Goal: Information Seeking & Learning: Learn about a topic

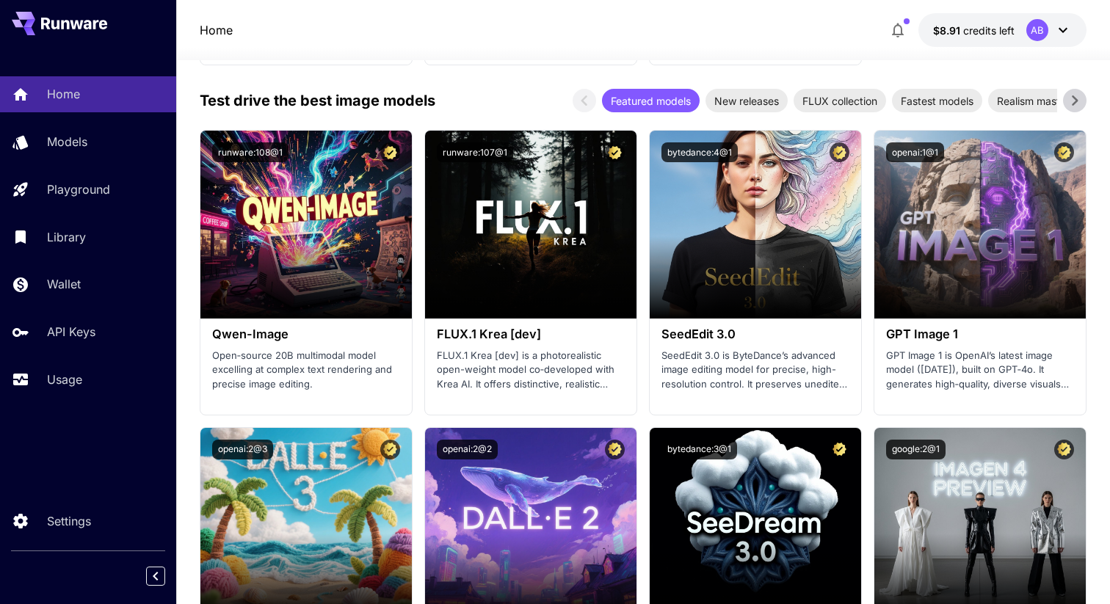
scroll to position [1801, 0]
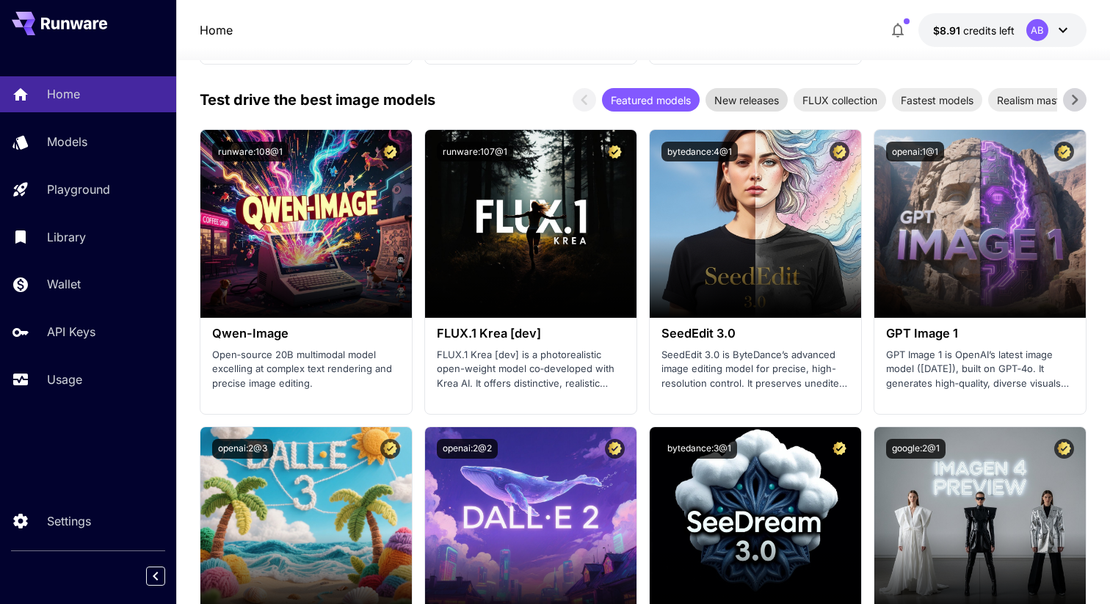
click at [762, 101] on span "New releases" at bounding box center [746, 99] width 82 height 15
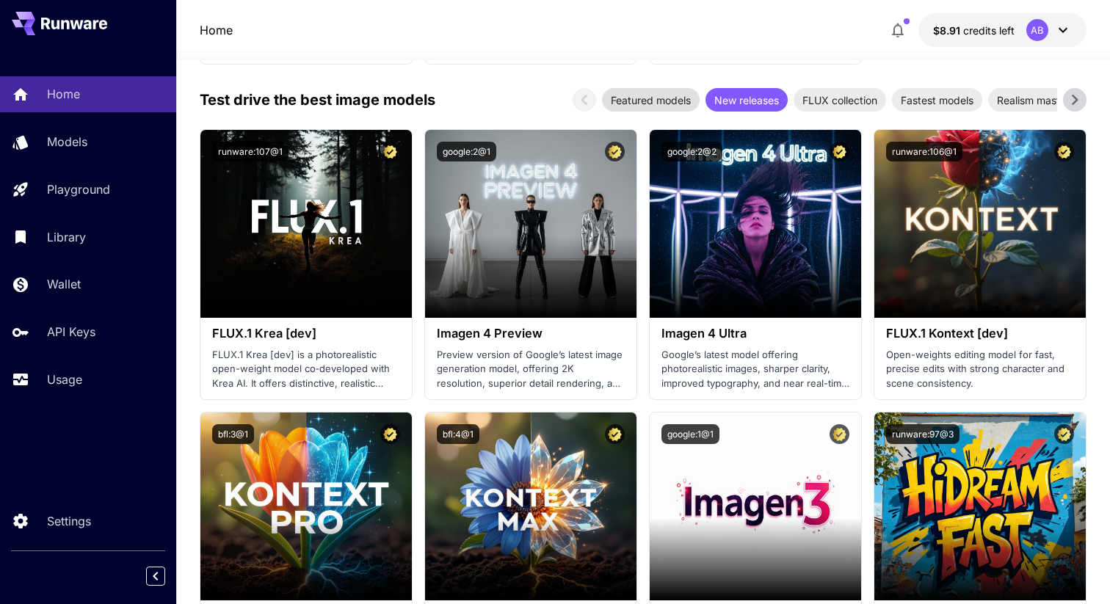
click at [674, 101] on span "Featured models" at bounding box center [651, 99] width 98 height 15
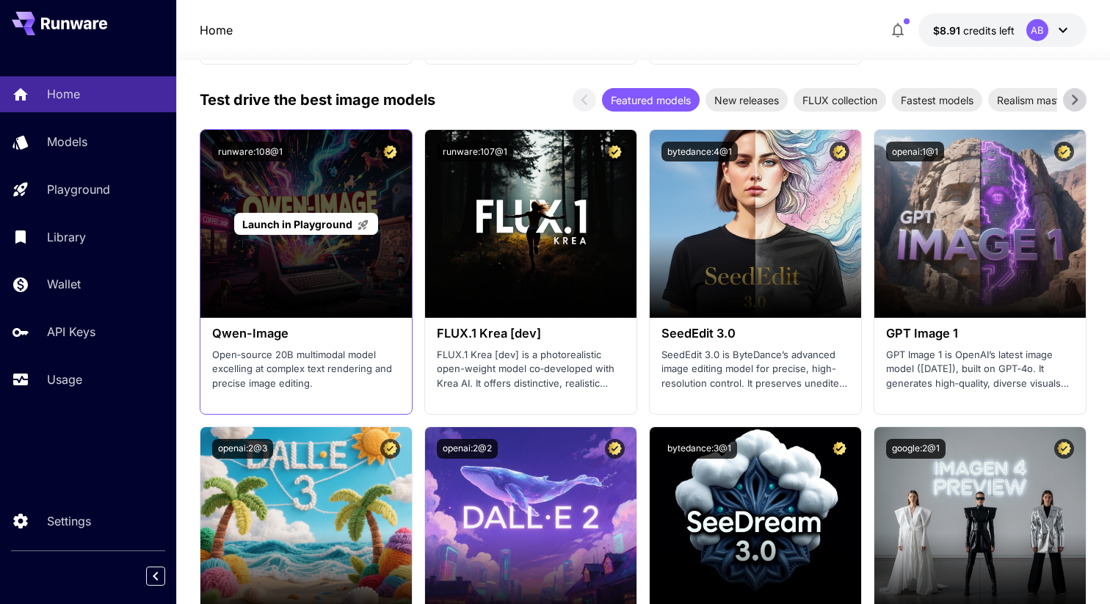
click at [307, 224] on span "Launch in Playground" at bounding box center [297, 224] width 110 height 12
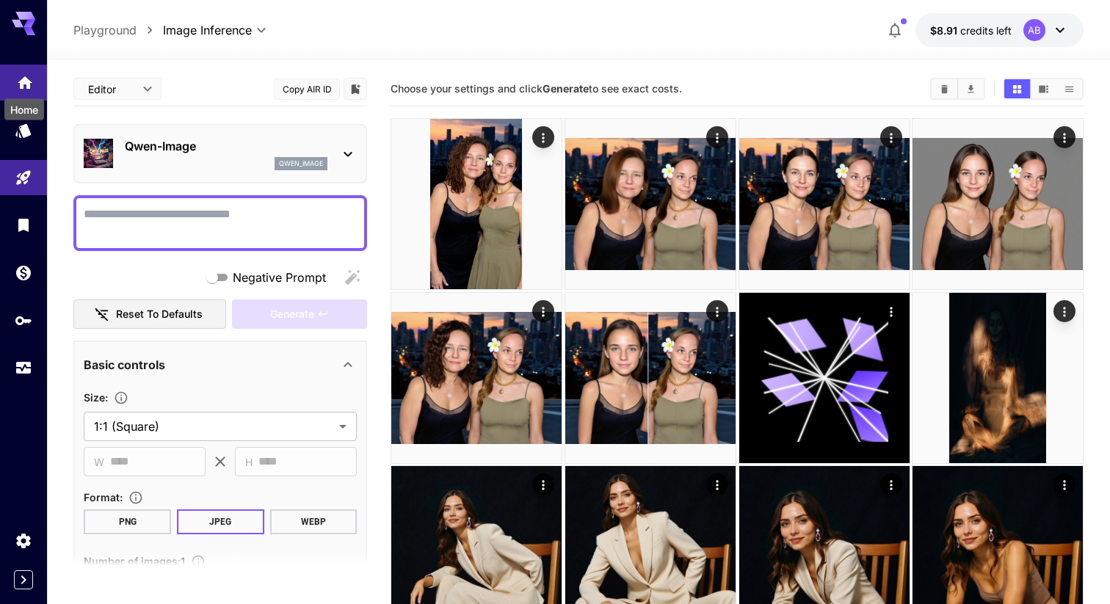
click at [30, 87] on icon "Home" at bounding box center [25, 80] width 18 height 18
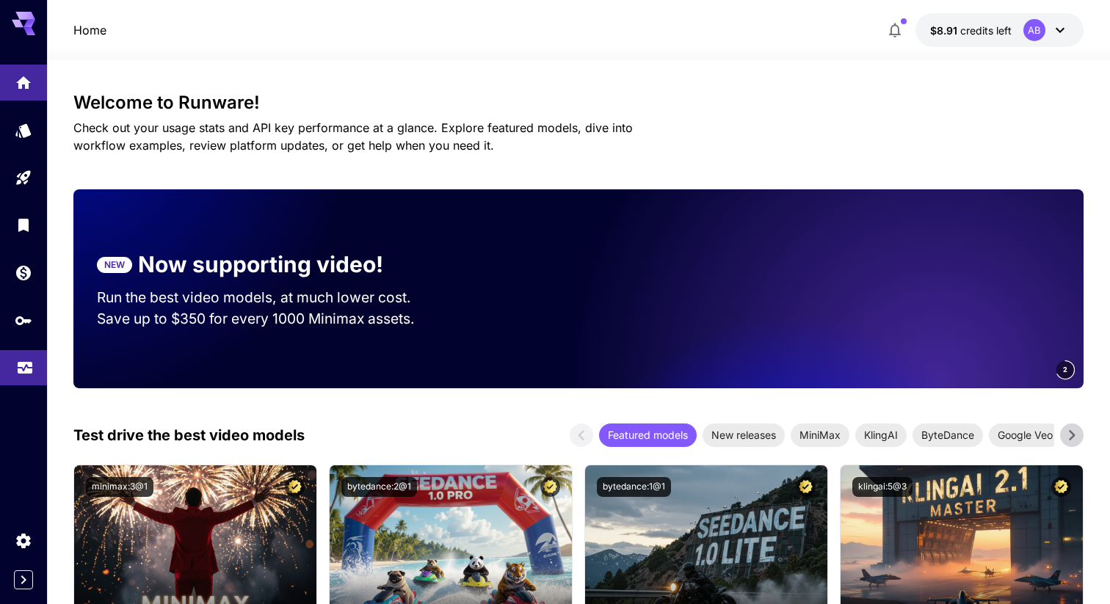
click at [23, 370] on icon "Usage" at bounding box center [25, 364] width 18 height 18
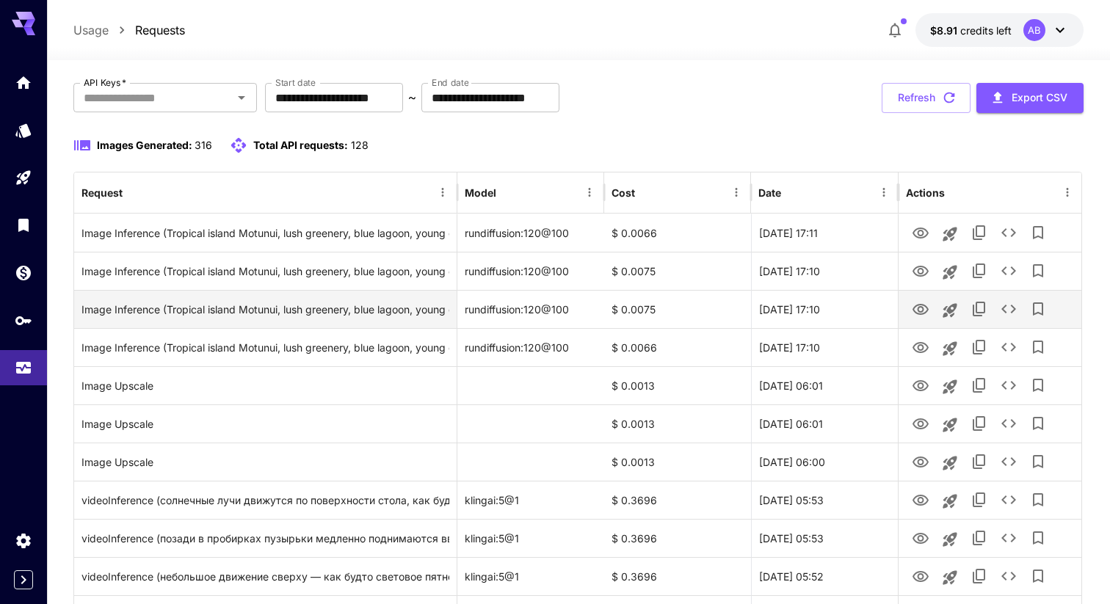
scroll to position [90, 0]
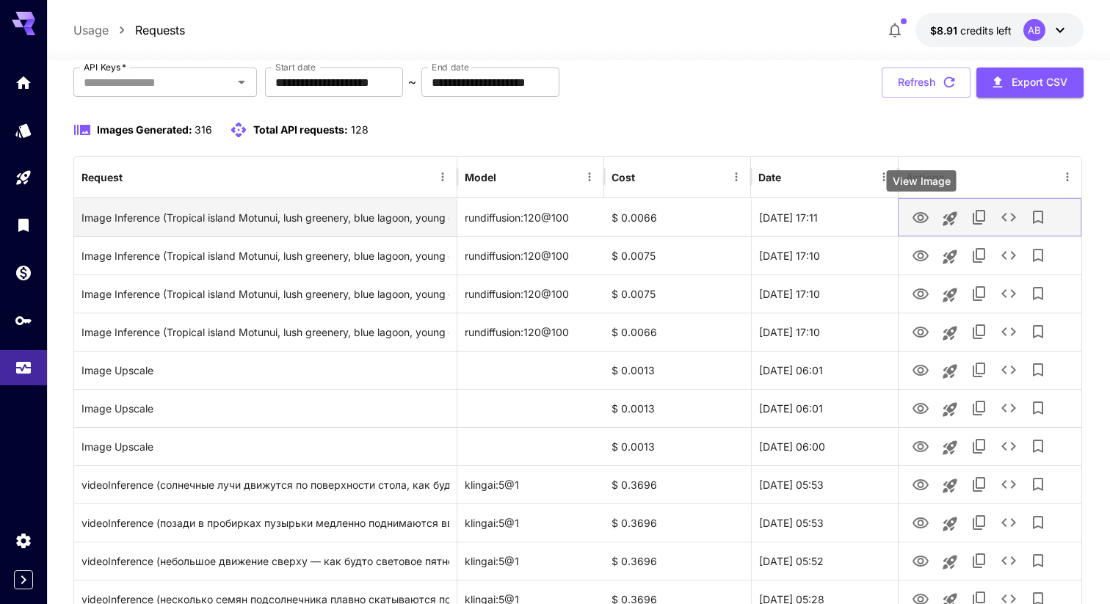
click at [925, 219] on icon "View Image" at bounding box center [920, 218] width 18 height 18
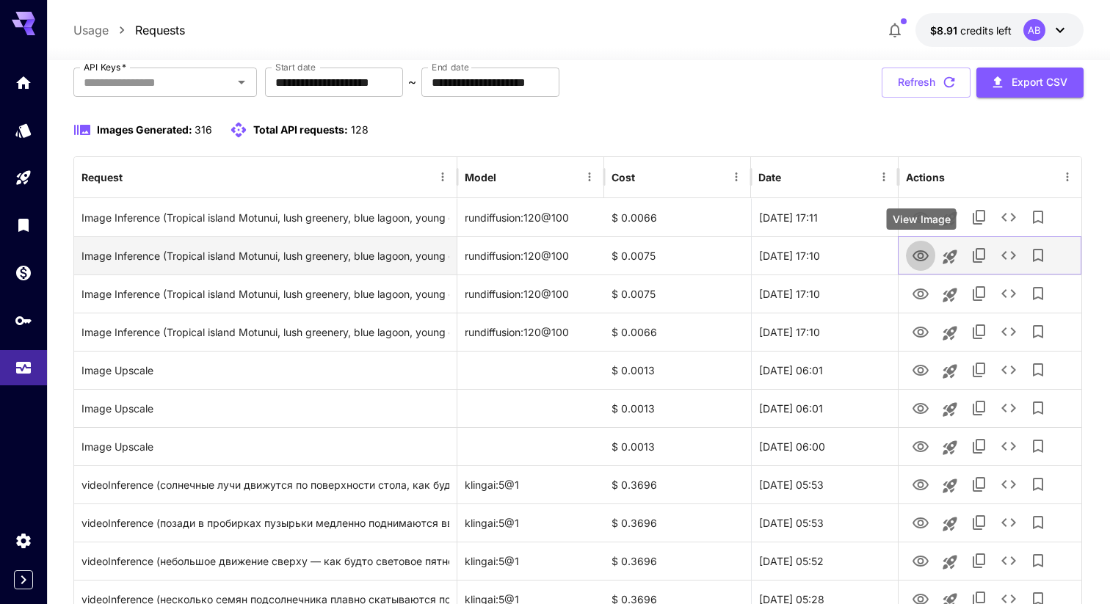
click at [926, 260] on icon "View Image" at bounding box center [920, 256] width 18 height 18
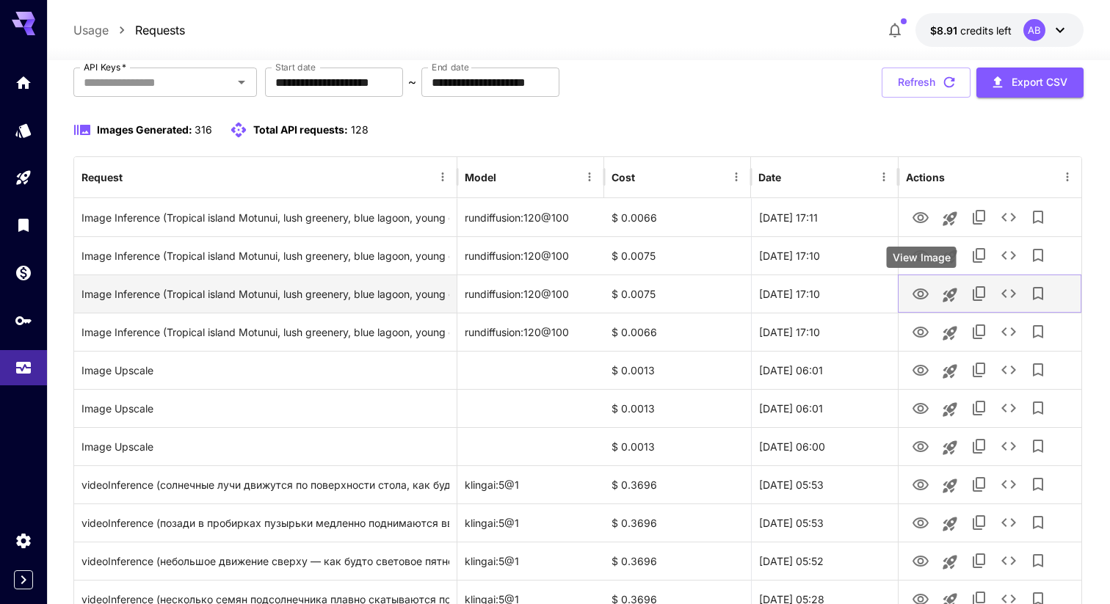
click at [925, 297] on icon "View Image" at bounding box center [920, 293] width 16 height 11
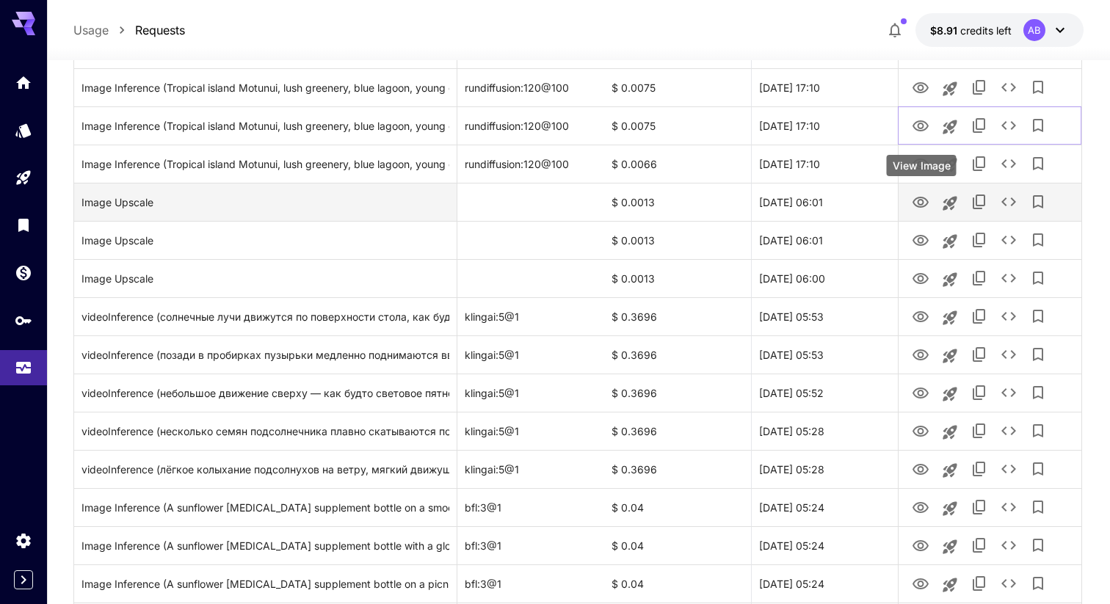
scroll to position [268, 0]
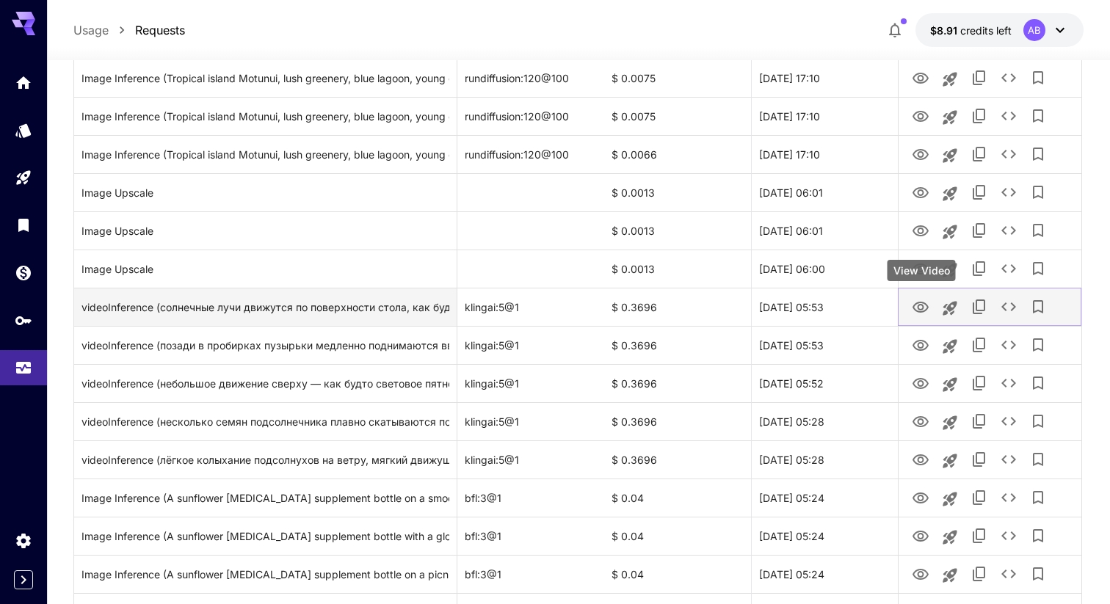
click at [922, 308] on icon "View Video" at bounding box center [920, 307] width 16 height 11
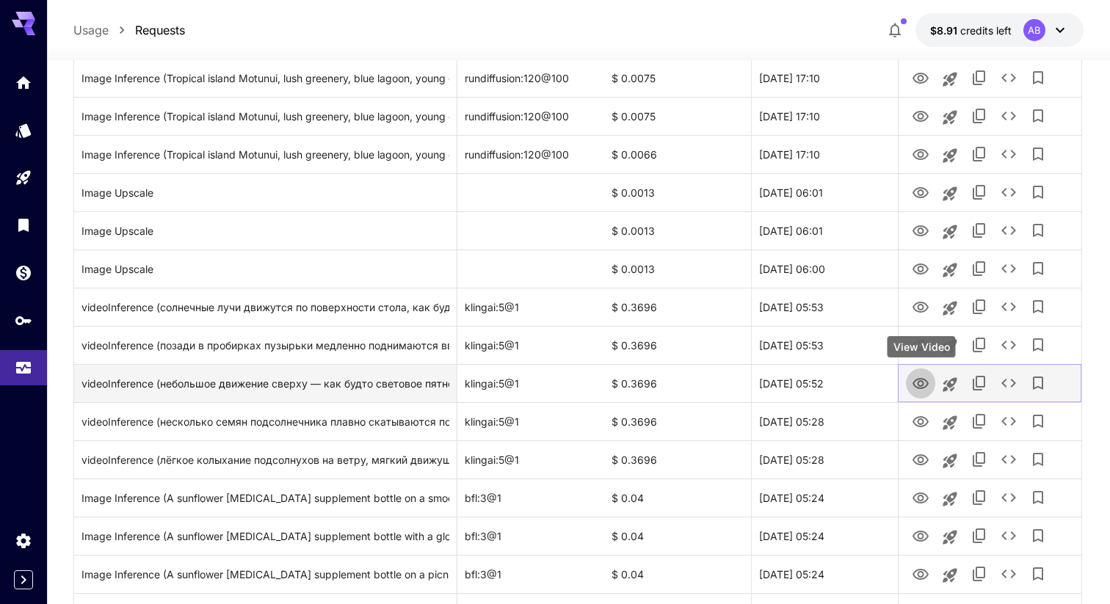
click at [925, 384] on icon "View Video" at bounding box center [920, 384] width 18 height 18
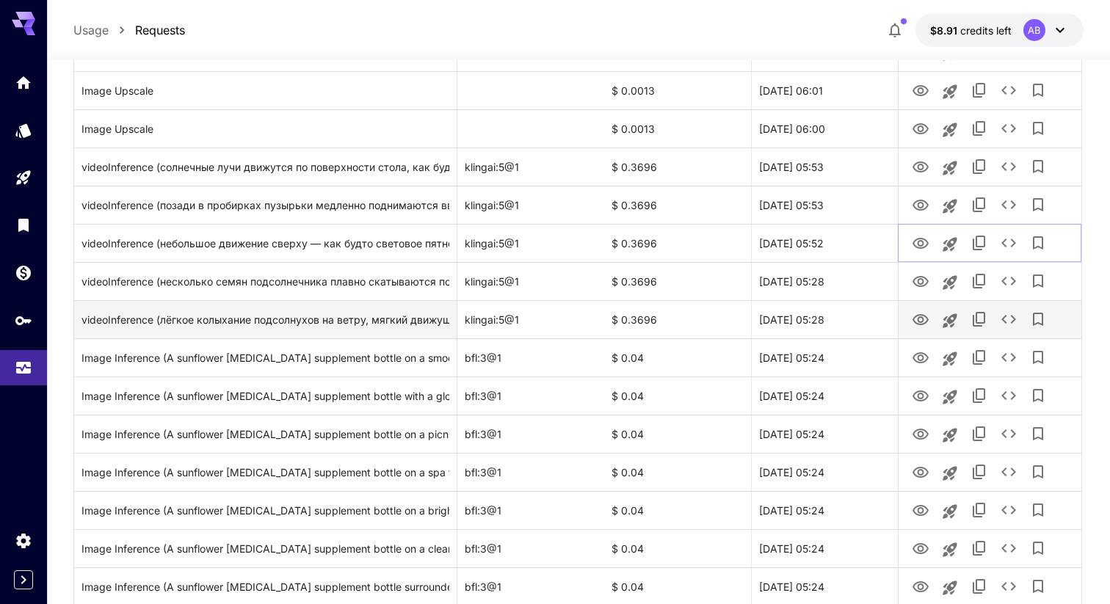
scroll to position [413, 0]
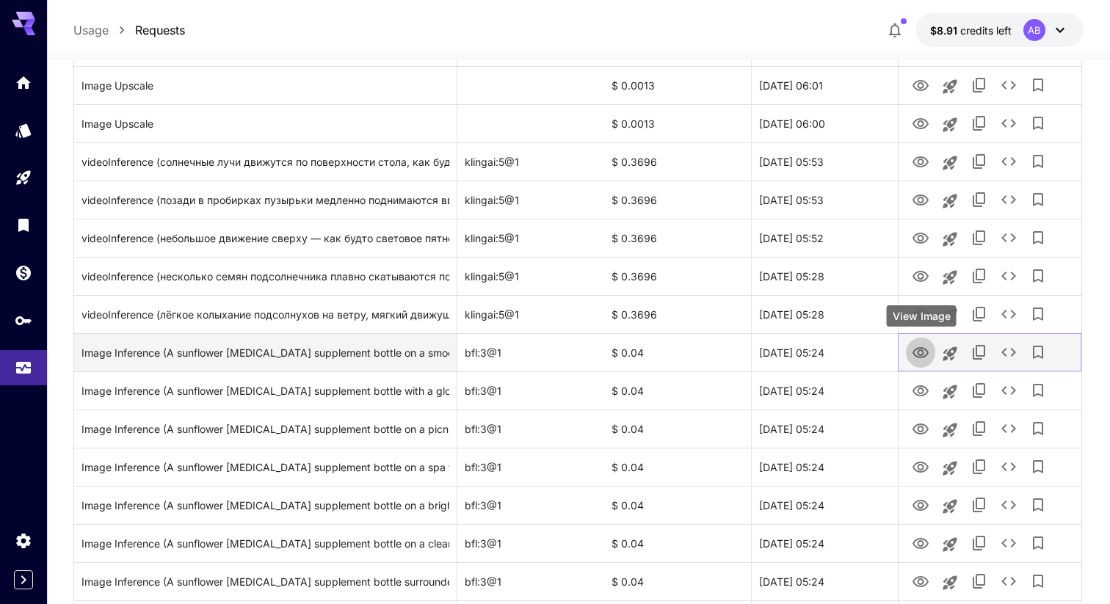
click at [928, 356] on icon "View Image" at bounding box center [920, 353] width 18 height 18
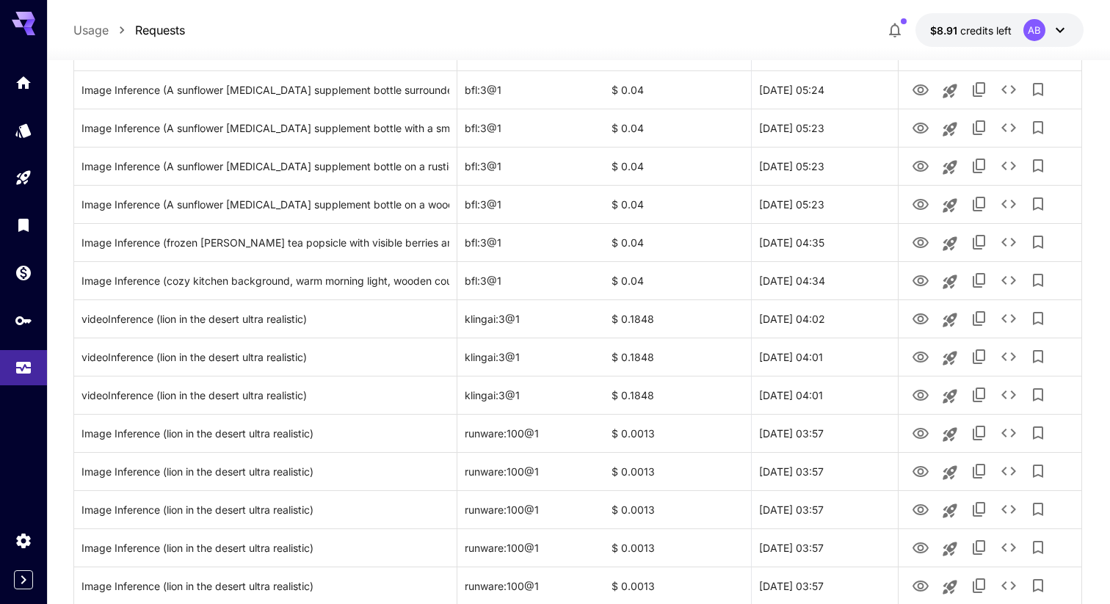
scroll to position [907, 0]
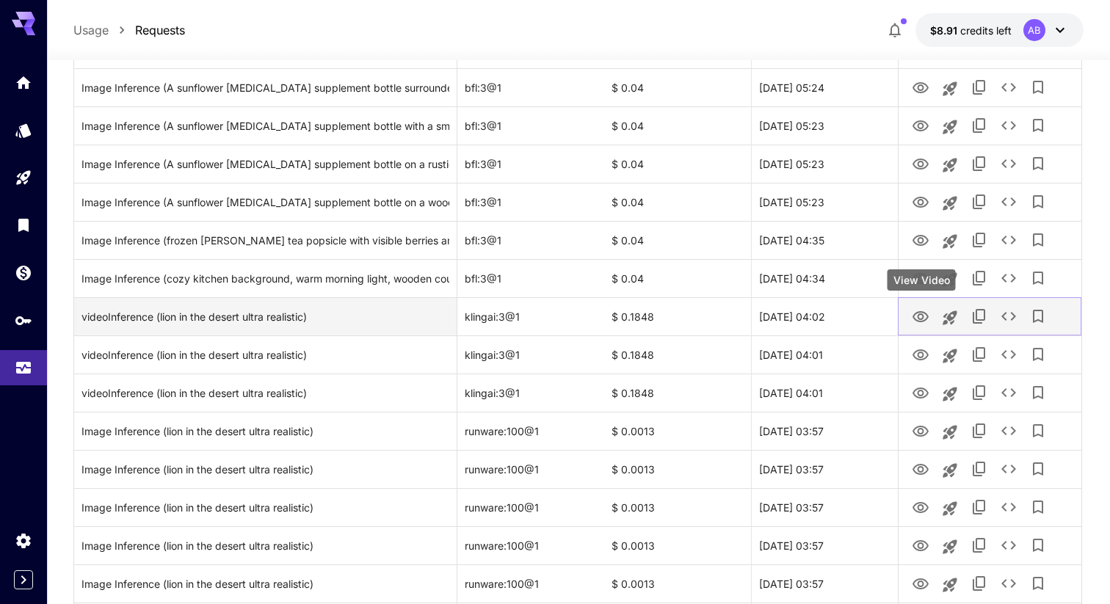
click at [930, 316] on button "View Video" at bounding box center [920, 316] width 29 height 30
click at [921, 316] on icon "View Video" at bounding box center [920, 317] width 18 height 18
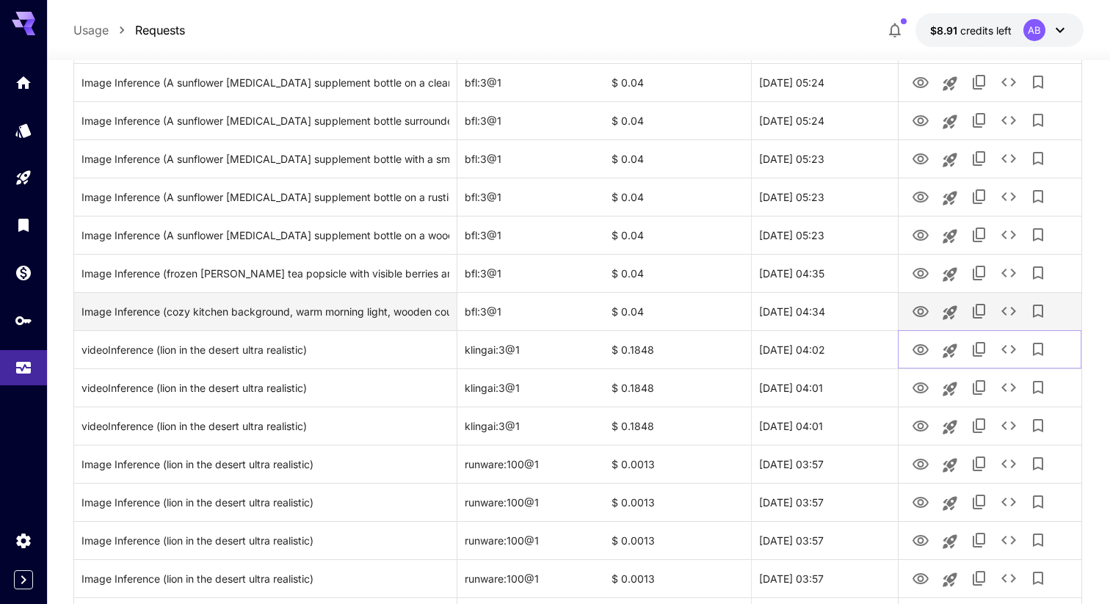
scroll to position [875, 0]
click at [922, 310] on icon "View Image" at bounding box center [920, 310] width 16 height 11
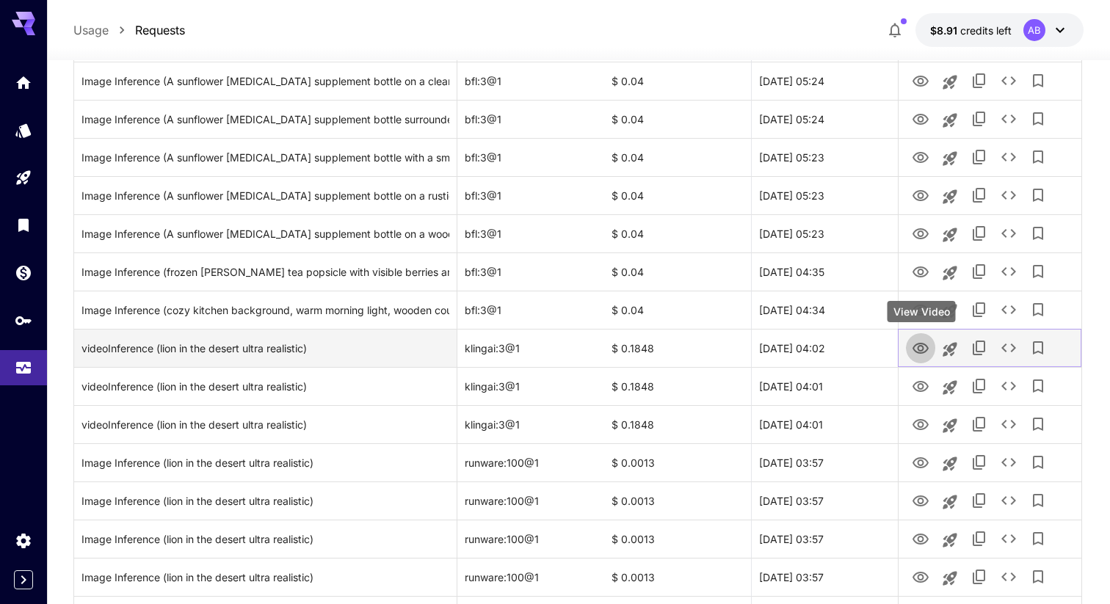
click at [925, 348] on icon "View Video" at bounding box center [920, 349] width 18 height 18
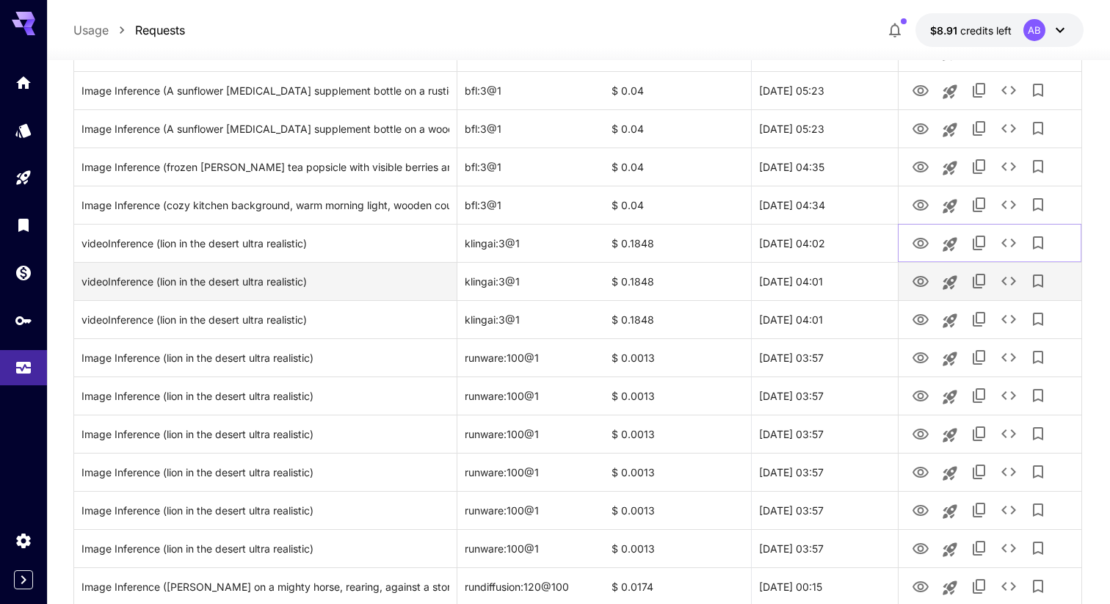
scroll to position [988, 0]
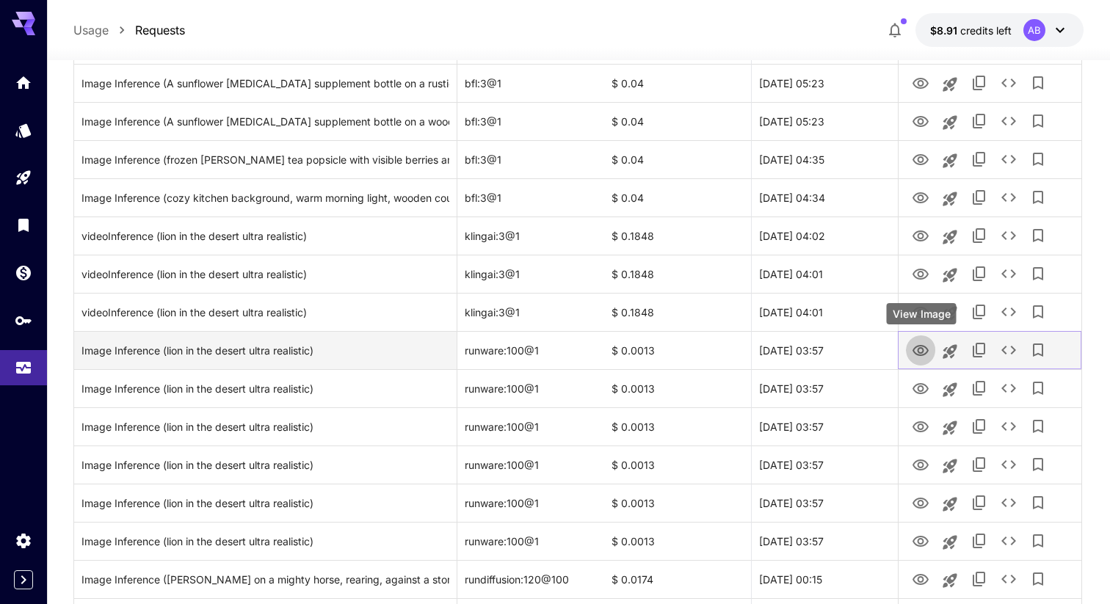
click at [922, 352] on icon "View Image" at bounding box center [920, 350] width 16 height 11
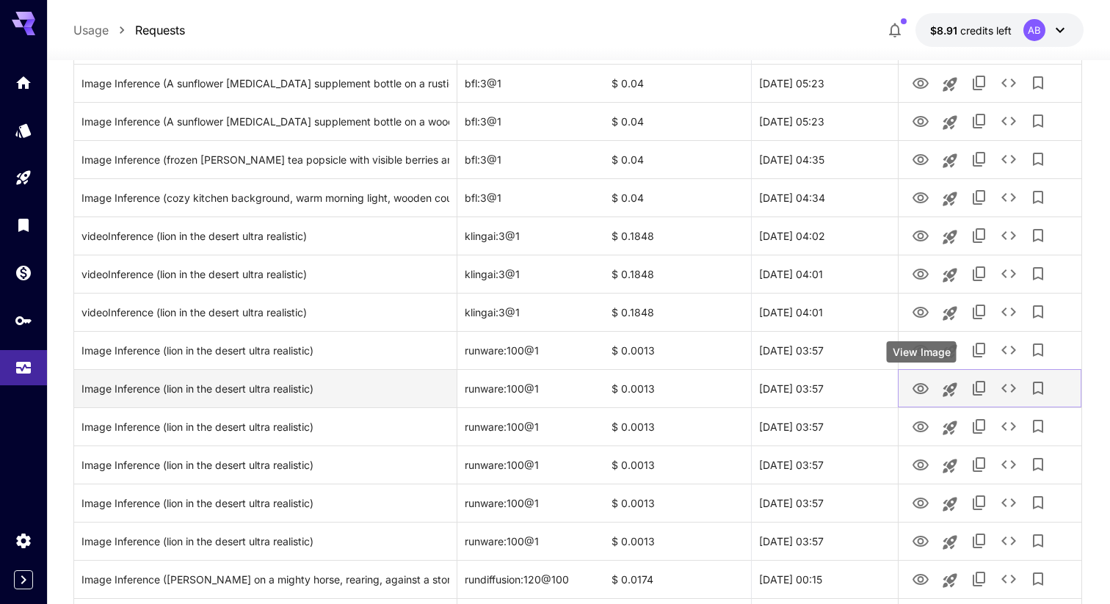
click at [927, 387] on icon "View Image" at bounding box center [920, 388] width 16 height 11
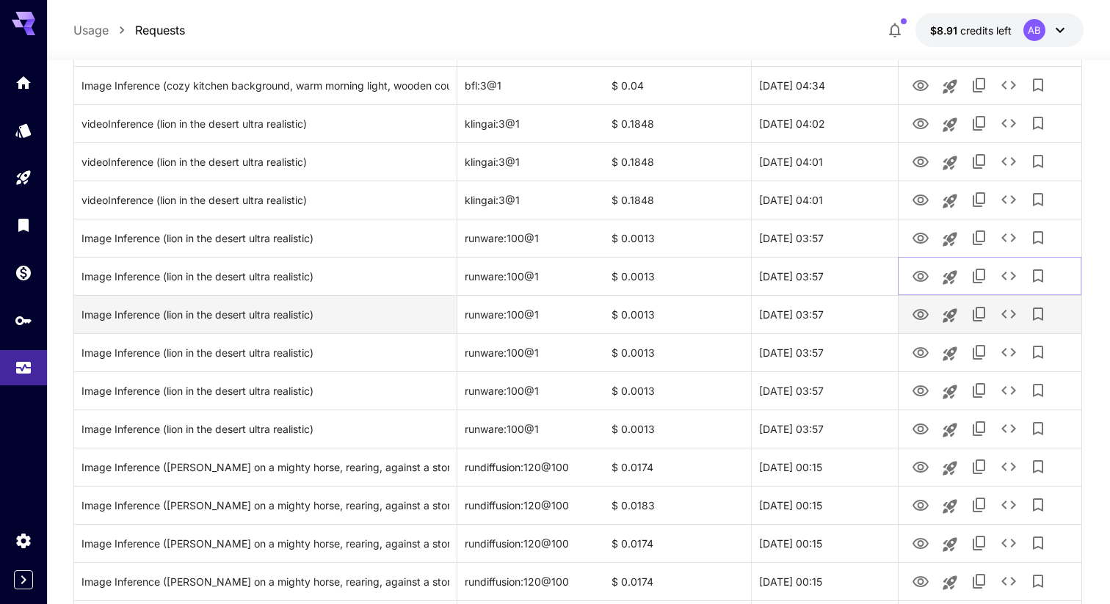
scroll to position [1105, 0]
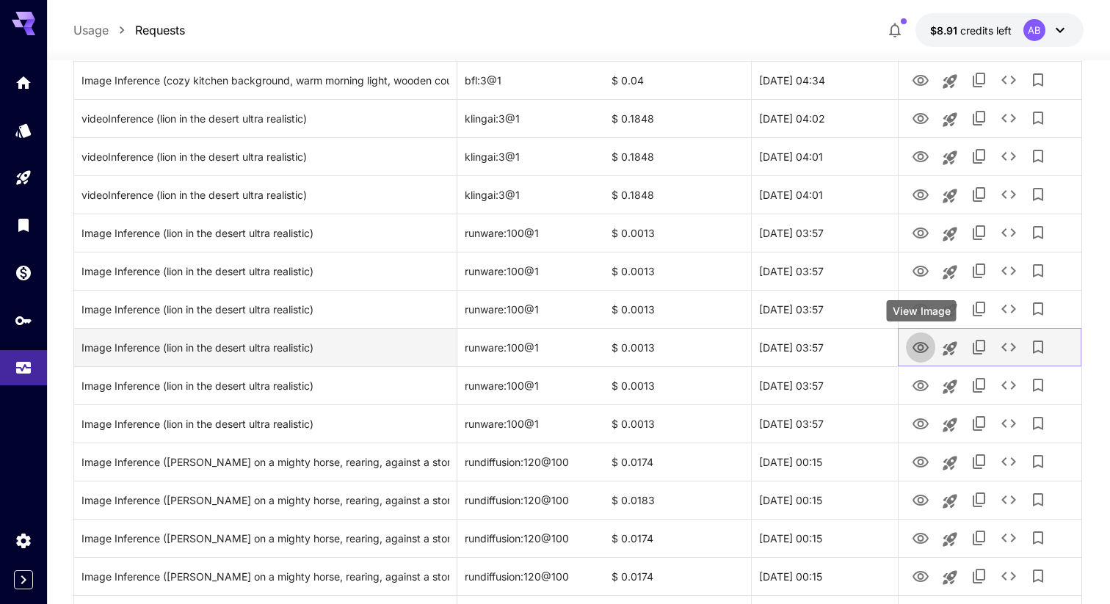
click at [925, 352] on icon "View Image" at bounding box center [920, 348] width 18 height 18
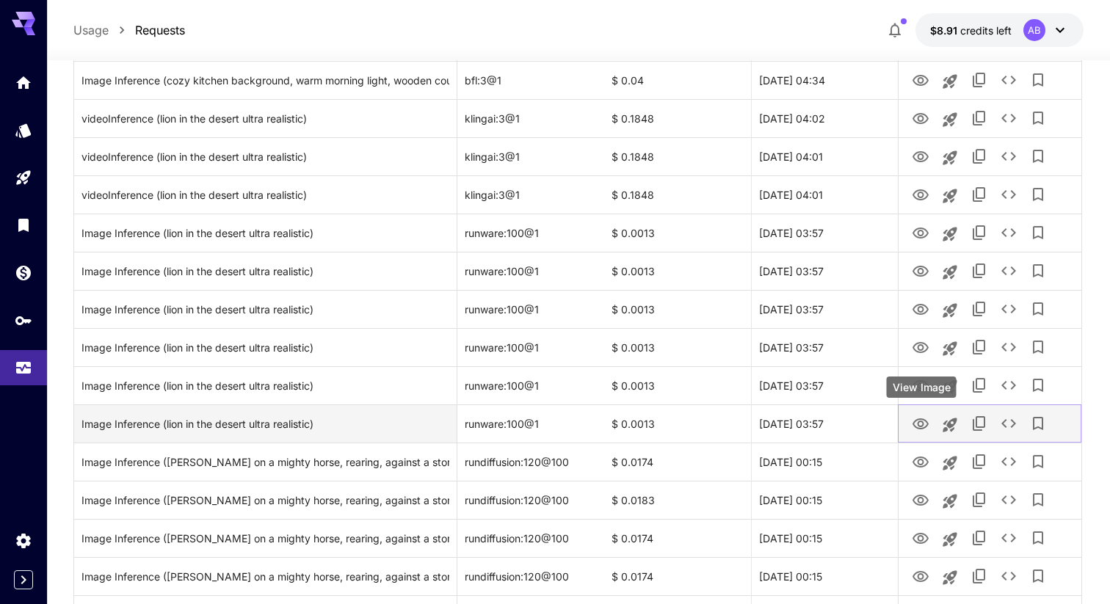
click at [921, 426] on icon "View Image" at bounding box center [920, 423] width 16 height 11
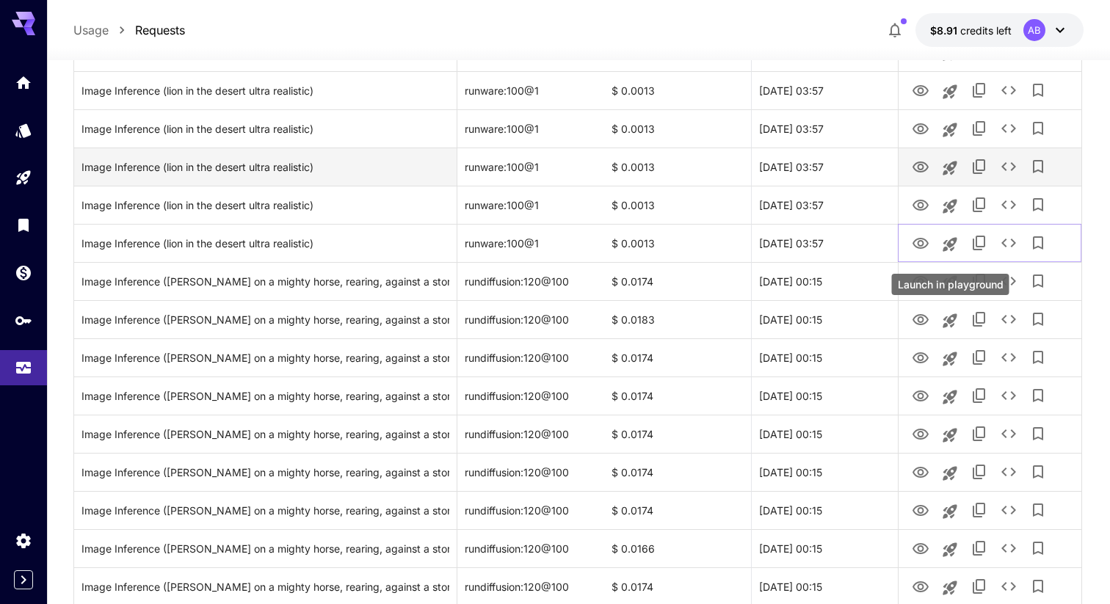
scroll to position [1286, 0]
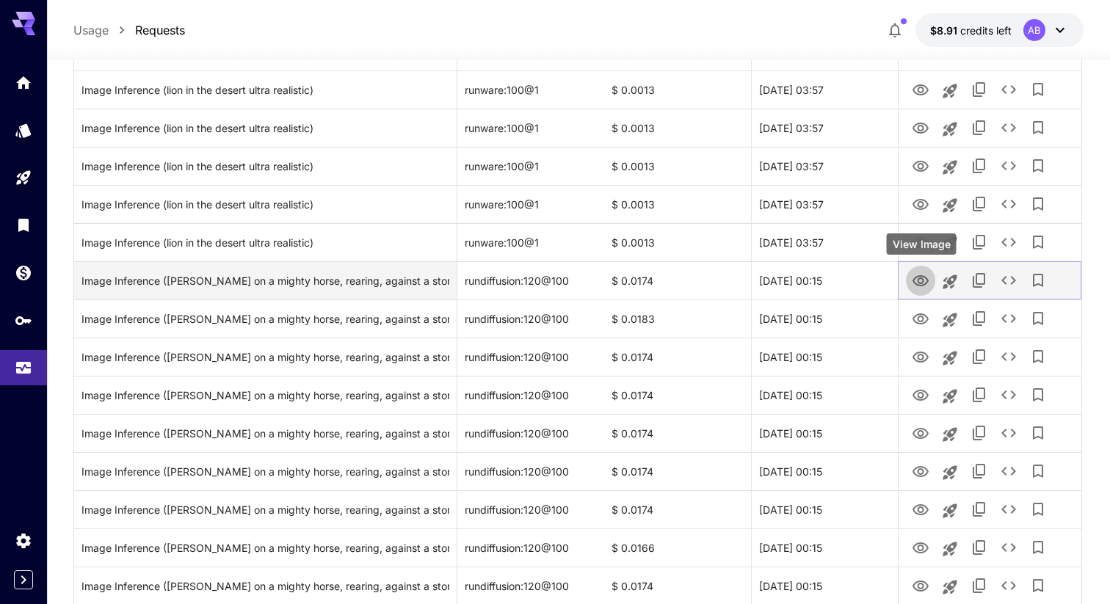
click at [921, 284] on icon "View Image" at bounding box center [920, 281] width 18 height 18
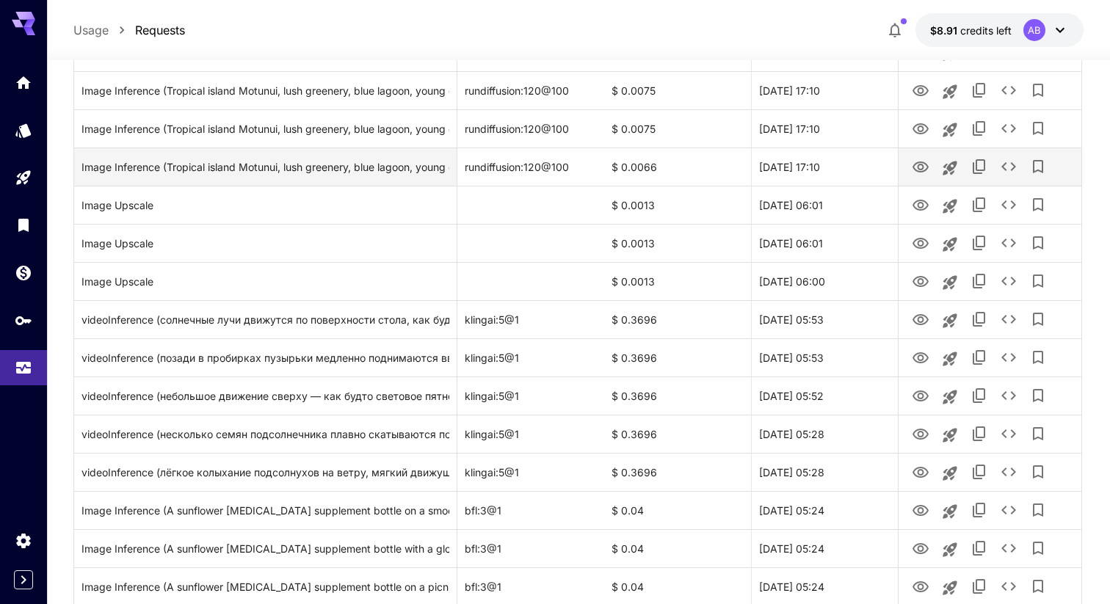
scroll to position [249, 0]
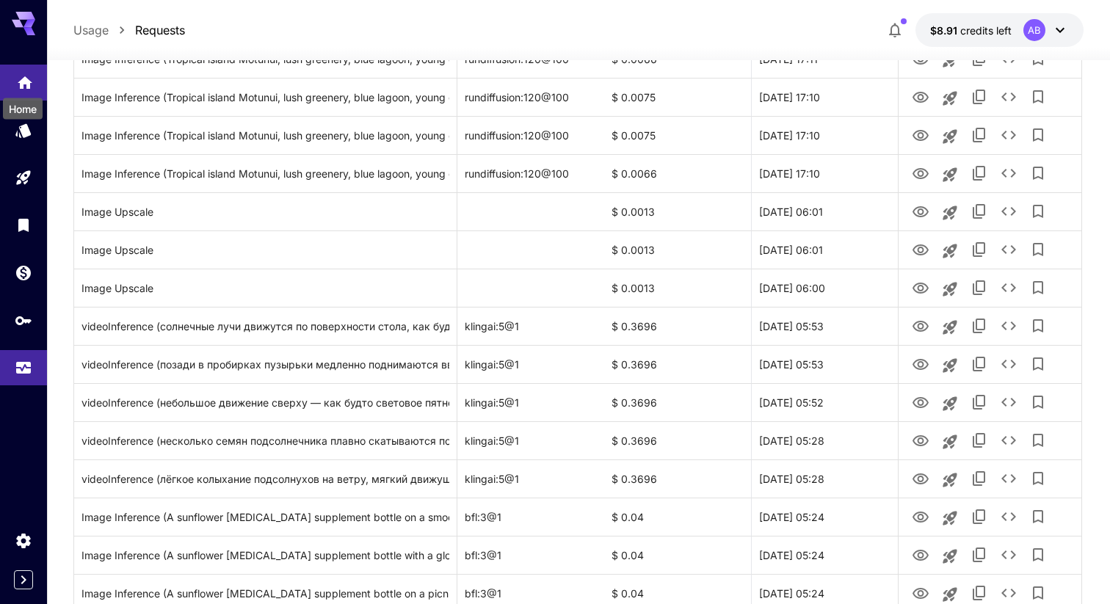
click at [24, 77] on icon "Home" at bounding box center [25, 78] width 15 height 12
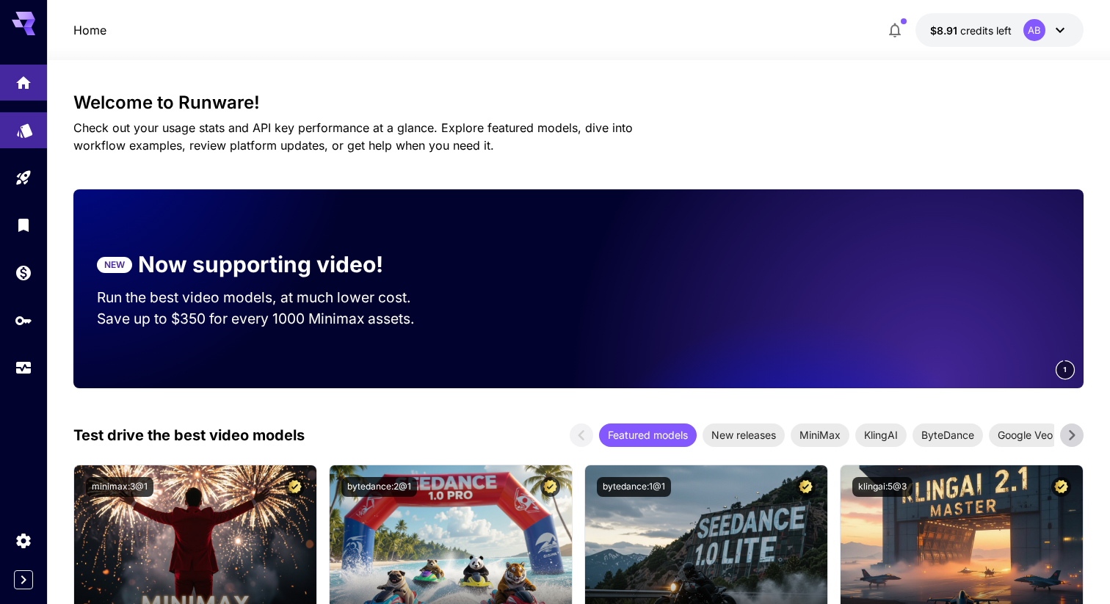
click at [25, 125] on icon "Models" at bounding box center [24, 127] width 15 height 14
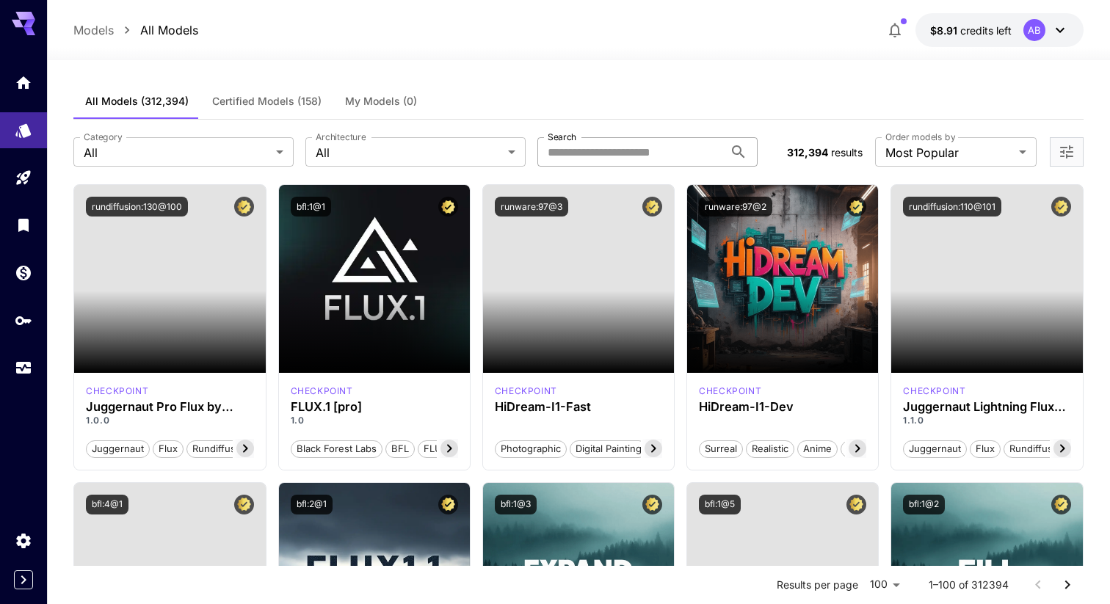
click at [575, 154] on input "Search" at bounding box center [630, 151] width 186 height 29
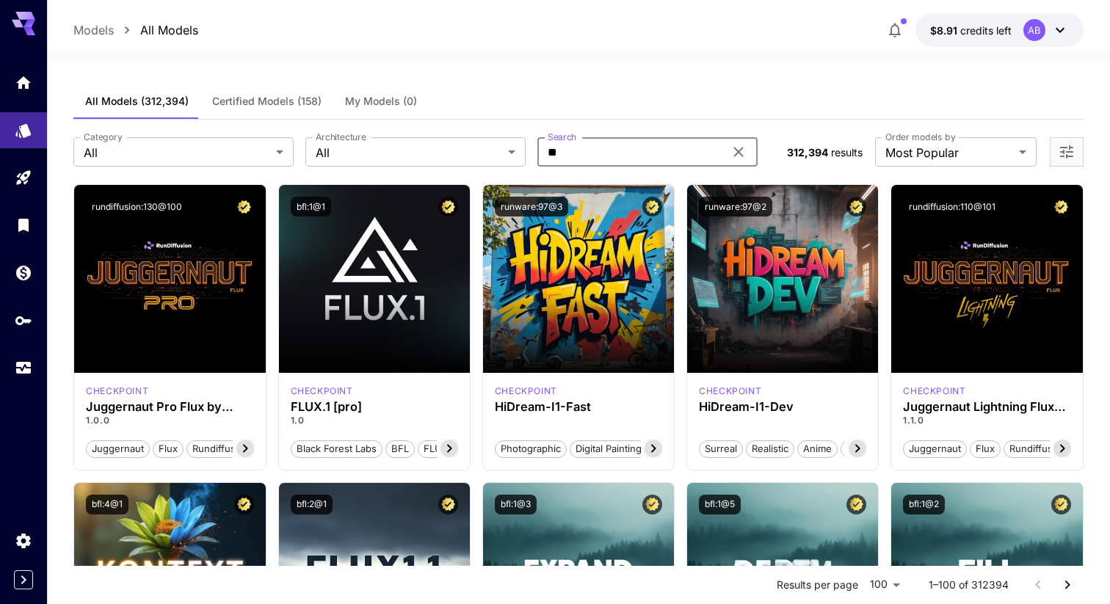
type input "*"
type input "****"
